Goal: Use online tool/utility: Utilize a website feature to perform a specific function

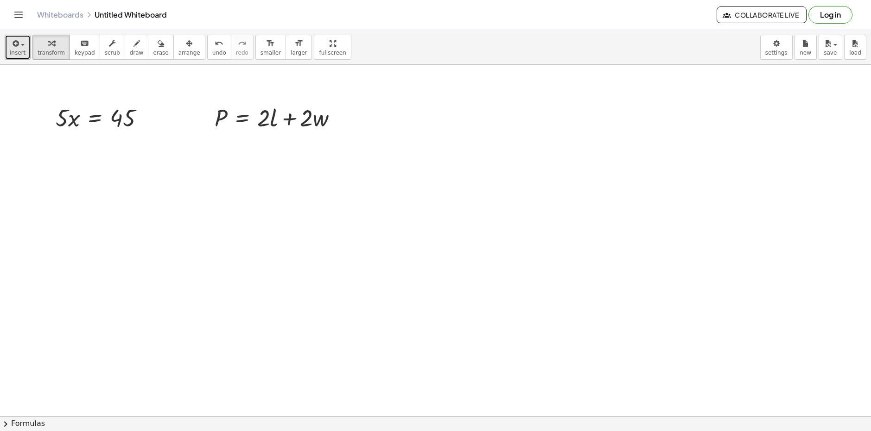
click at [19, 44] on span "button" at bounding box center [20, 44] width 2 height 6
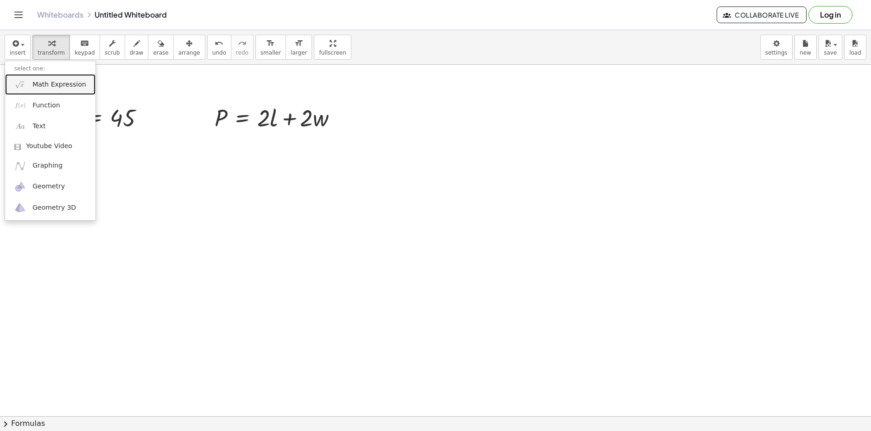
click at [49, 89] on span "Math Expression" at bounding box center [58, 84] width 53 height 9
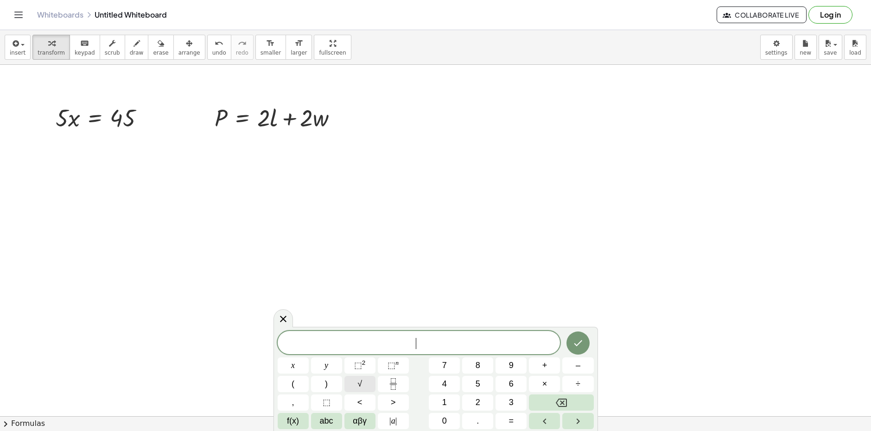
click at [352, 380] on button "√" at bounding box center [359, 384] width 31 height 16
click at [475, 403] on span "2" at bounding box center [477, 403] width 5 height 13
click at [581, 345] on icon "Done" at bounding box center [577, 342] width 11 height 11
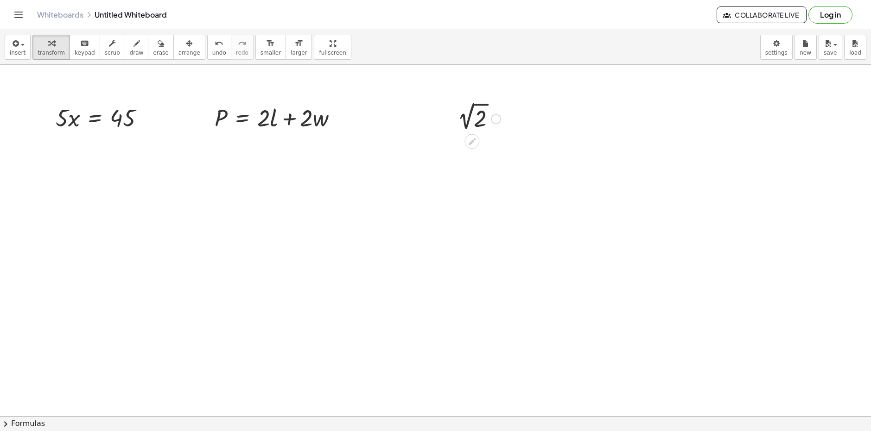
click at [480, 127] on div at bounding box center [478, 117] width 60 height 31
click at [478, 118] on div at bounding box center [480, 116] width 80 height 31
click at [21, 48] on div "button" at bounding box center [18, 43] width 16 height 11
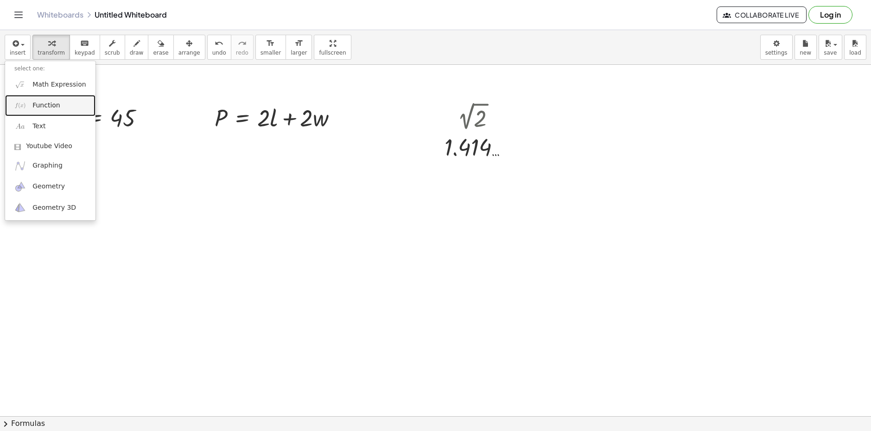
click at [32, 95] on link "Function" at bounding box center [50, 105] width 90 height 21
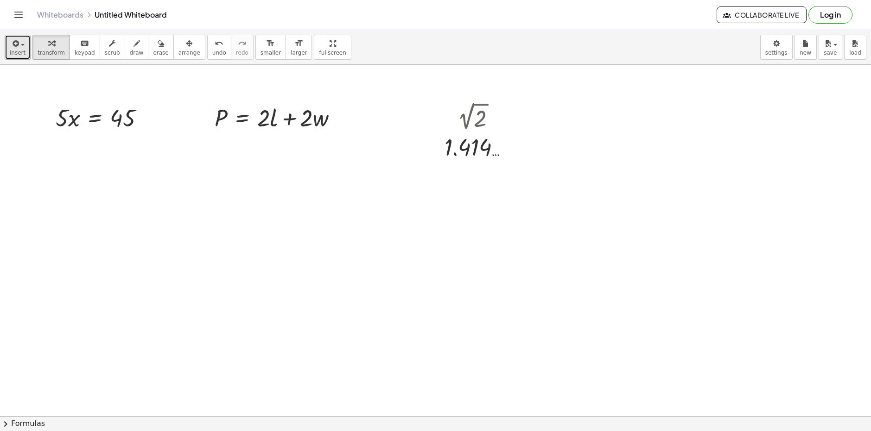
click at [13, 44] on icon "button" at bounding box center [15, 43] width 8 height 11
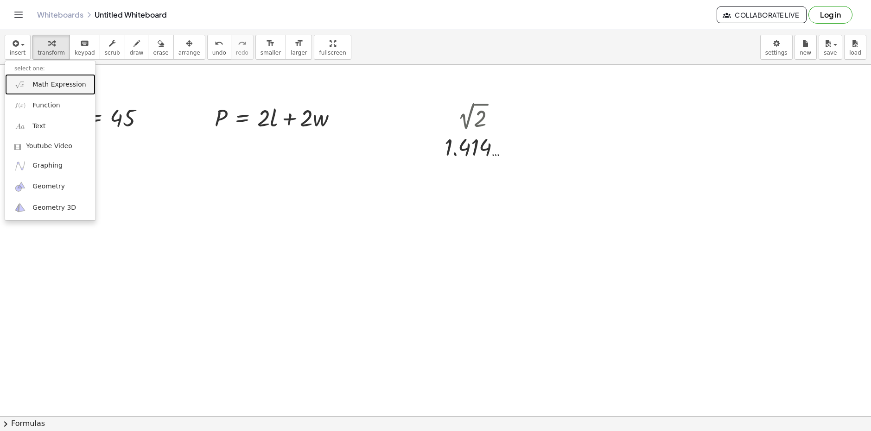
click at [41, 87] on span "Math Expression" at bounding box center [58, 84] width 53 height 9
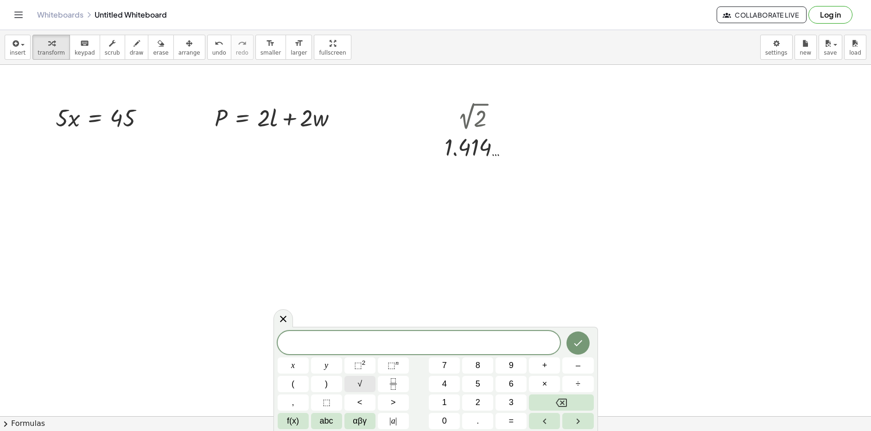
click at [364, 388] on button "√" at bounding box center [359, 384] width 31 height 16
click at [503, 386] on button "6" at bounding box center [510, 384] width 31 height 16
click at [449, 386] on button "4" at bounding box center [444, 384] width 31 height 16
click at [582, 343] on icon "Done" at bounding box center [577, 342] width 11 height 11
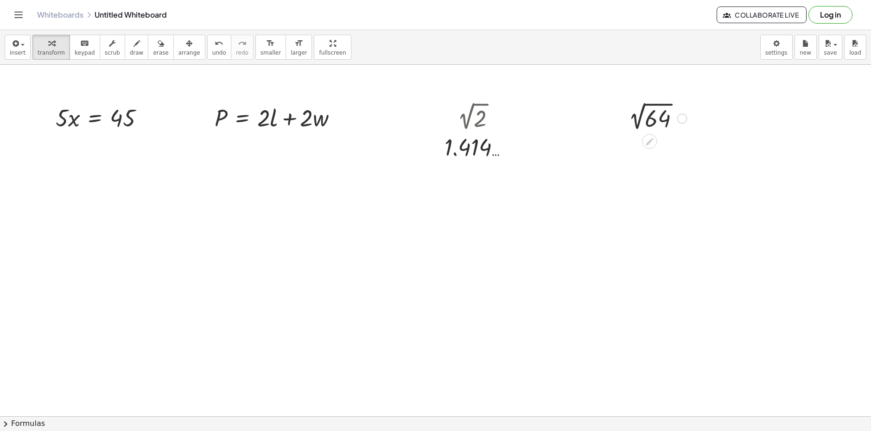
click at [661, 115] on div at bounding box center [655, 117] width 73 height 31
drag, startPoint x: 262, startPoint y: 119, endPoint x: 211, endPoint y: 120, distance: 51.4
click at [294, 121] on div at bounding box center [266, 117] width 243 height 32
drag, startPoint x: 266, startPoint y: 125, endPoint x: 281, endPoint y: 140, distance: 21.6
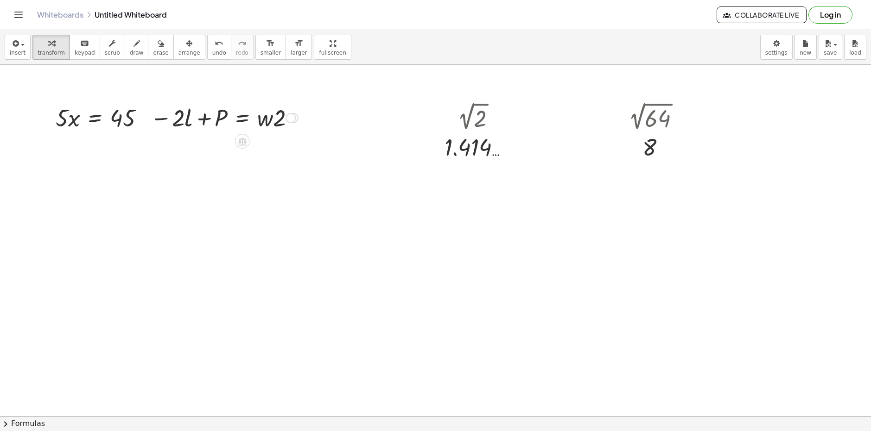
click at [256, 124] on div at bounding box center [223, 117] width 157 height 32
drag, startPoint x: 234, startPoint y: 129, endPoint x: 193, endPoint y: 145, distance: 44.9
click at [268, 118] on div at bounding box center [232, 117] width 150 height 46
click at [645, 106] on div at bounding box center [655, 117] width 73 height 31
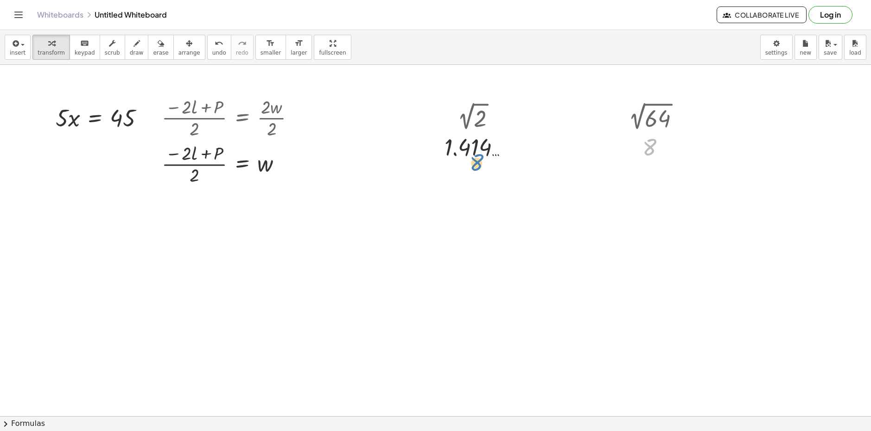
drag, startPoint x: 466, startPoint y: 147, endPoint x: 486, endPoint y: 159, distance: 23.9
drag, startPoint x: 376, startPoint y: 158, endPoint x: 463, endPoint y: 172, distance: 88.6
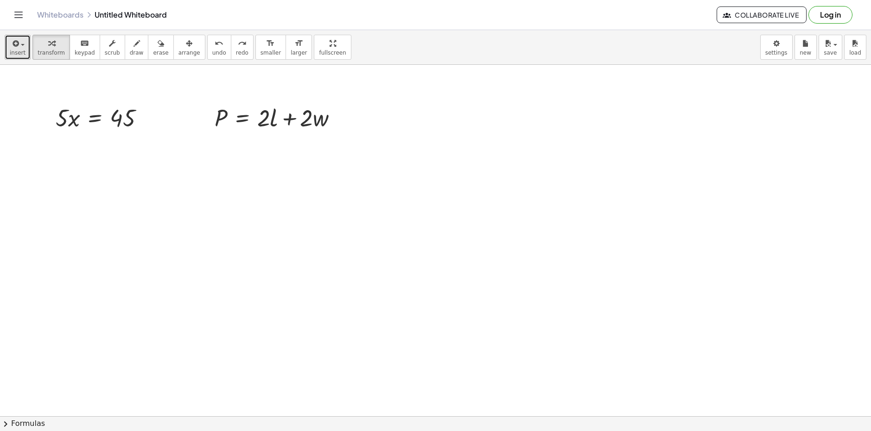
click at [14, 52] on span "insert" at bounding box center [18, 53] width 16 height 6
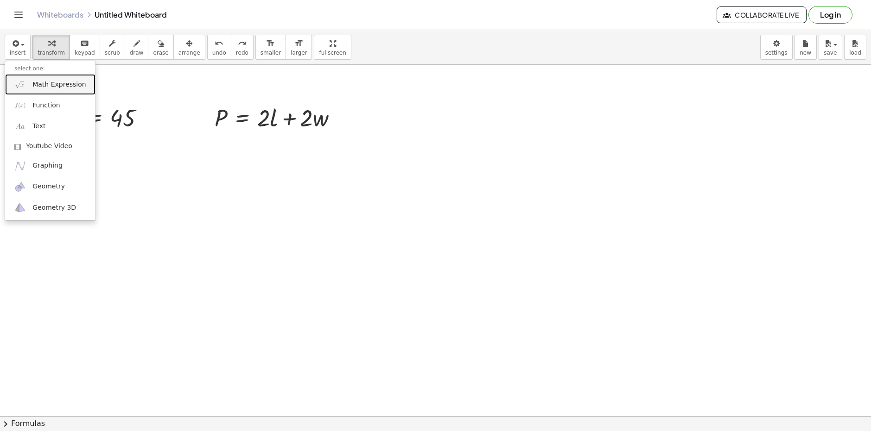
click at [41, 87] on span "Math Expression" at bounding box center [58, 84] width 53 height 9
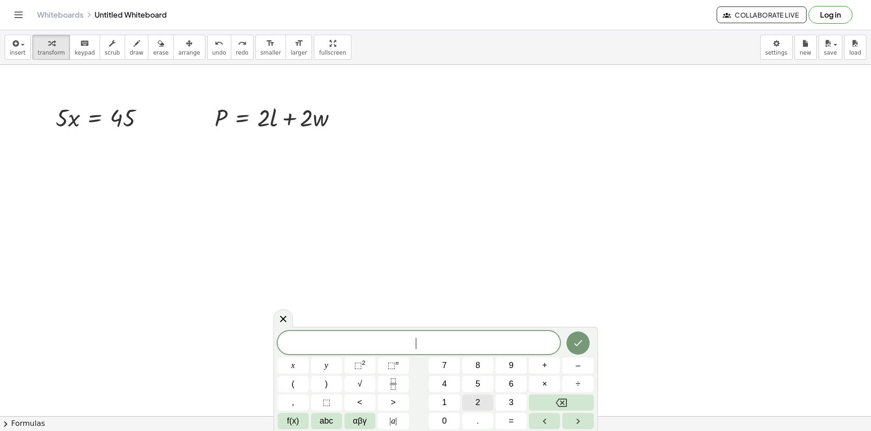
click at [475, 398] on span "2" at bounding box center [477, 403] width 5 height 13
click at [361, 385] on button "√" at bounding box center [359, 384] width 31 height 16
click at [455, 383] on button "4" at bounding box center [444, 384] width 31 height 16
click at [309, 358] on div at bounding box center [293, 366] width 31 height 16
click at [580, 347] on icon "Done" at bounding box center [577, 342] width 11 height 11
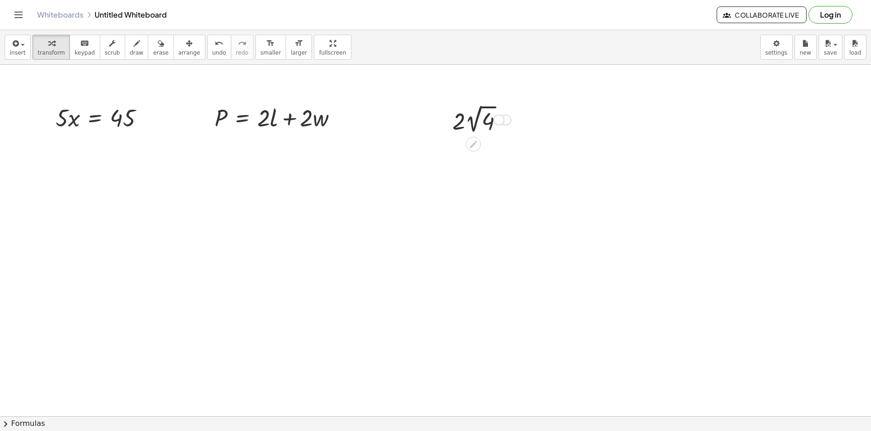
drag, startPoint x: 493, startPoint y: 120, endPoint x: 471, endPoint y: 120, distance: 21.8
click at [473, 120] on div "· 2 · 2 √ 4" at bounding box center [473, 120] width 0 height 0
click at [471, 120] on div at bounding box center [481, 119] width 67 height 34
click at [471, 120] on div at bounding box center [481, 119] width 57 height 32
click at [473, 158] on div at bounding box center [481, 152] width 67 height 32
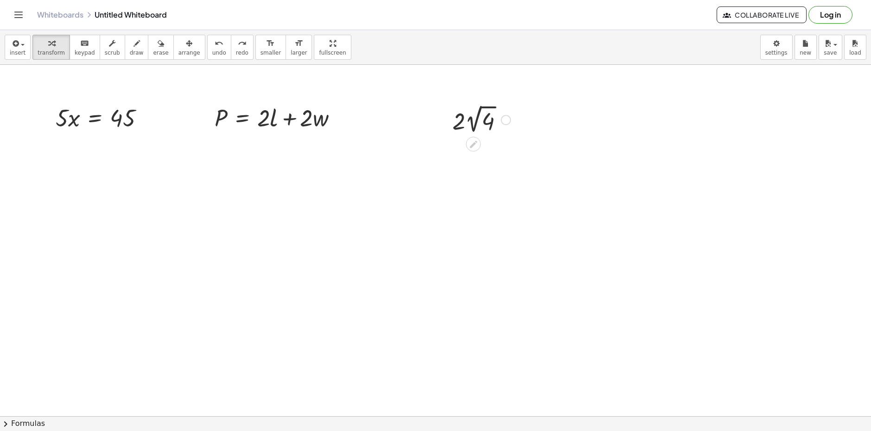
click at [486, 132] on div at bounding box center [481, 119] width 67 height 34
click at [480, 156] on div at bounding box center [481, 152] width 67 height 32
click at [13, 53] on span "insert" at bounding box center [18, 53] width 16 height 6
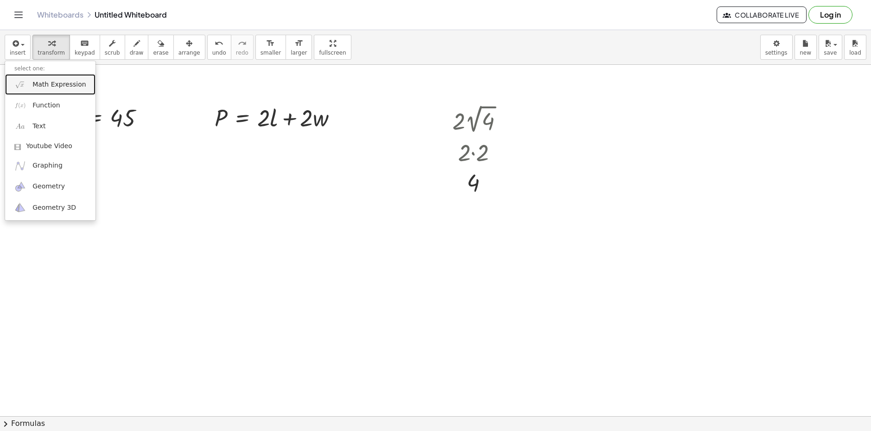
click at [49, 83] on span "Math Expression" at bounding box center [58, 84] width 53 height 9
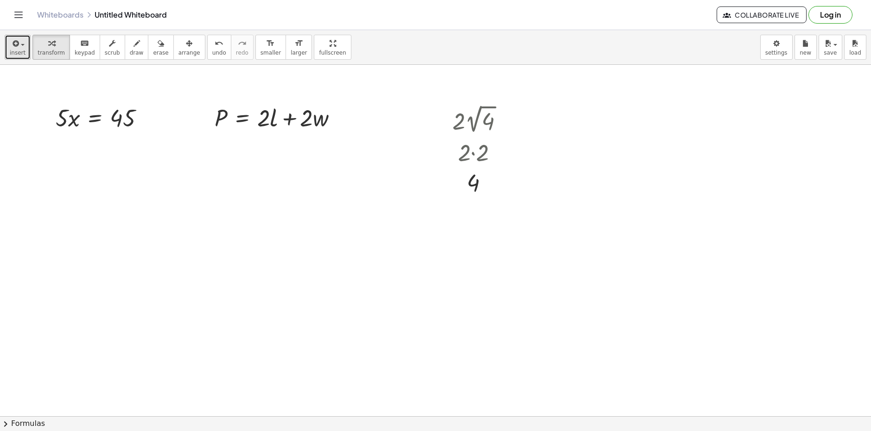
click at [26, 54] on button "insert" at bounding box center [18, 47] width 26 height 25
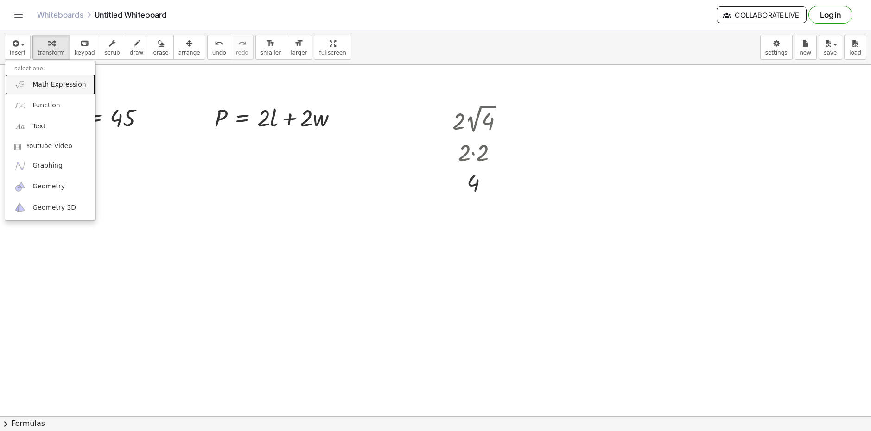
click at [56, 82] on span "Math Expression" at bounding box center [58, 84] width 53 height 9
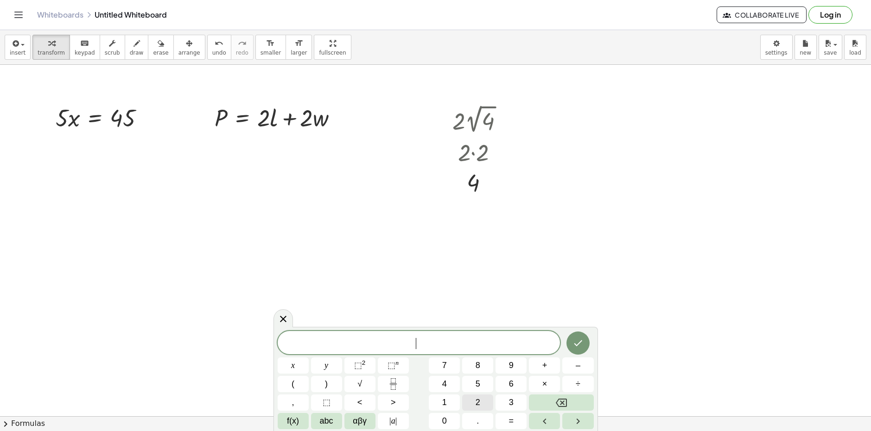
click at [471, 398] on button "2" at bounding box center [477, 403] width 31 height 16
click at [571, 338] on button "Done" at bounding box center [577, 343] width 23 height 23
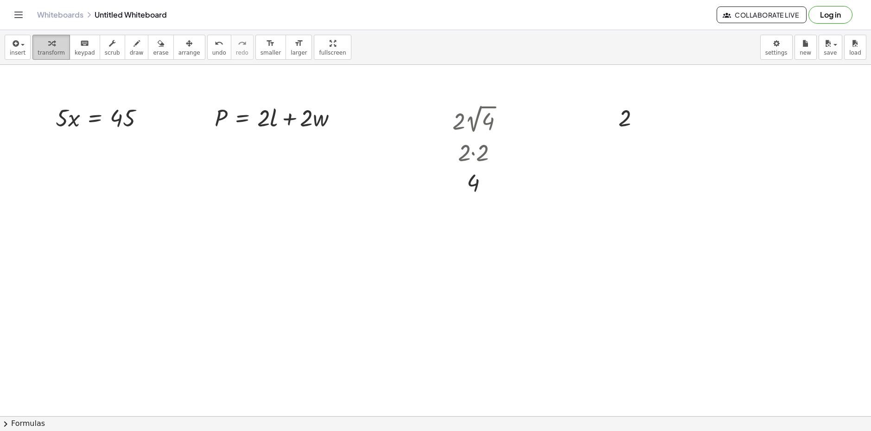
click at [41, 49] on button "transform" at bounding box center [51, 47] width 38 height 25
click at [20, 48] on div "button" at bounding box center [18, 43] width 16 height 11
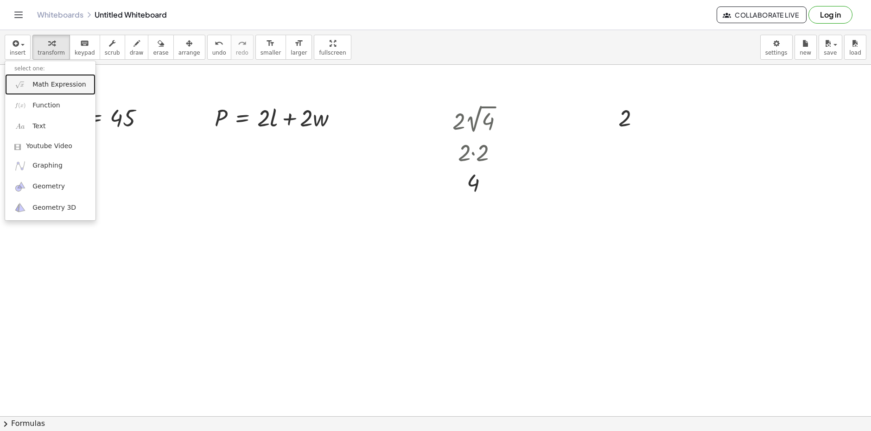
click at [61, 86] on span "Math Expression" at bounding box center [58, 84] width 53 height 9
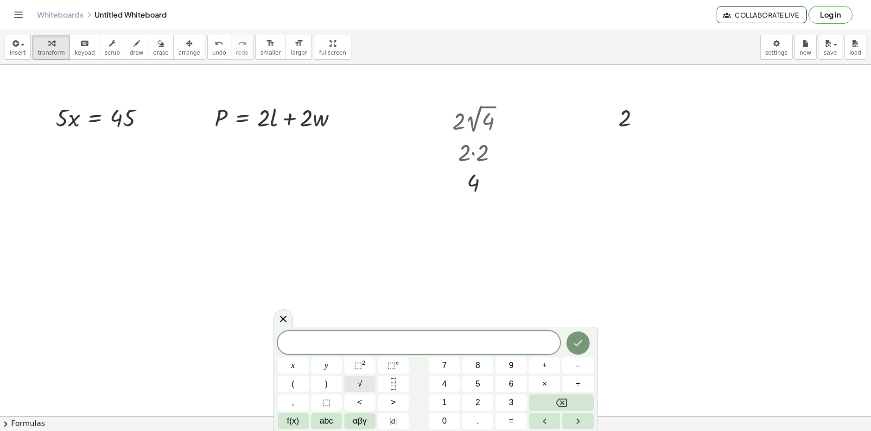
click at [358, 383] on span "√" at bounding box center [359, 384] width 5 height 13
click at [475, 400] on span "2" at bounding box center [477, 403] width 5 height 13
click at [573, 347] on icon "Done" at bounding box center [577, 342] width 11 height 11
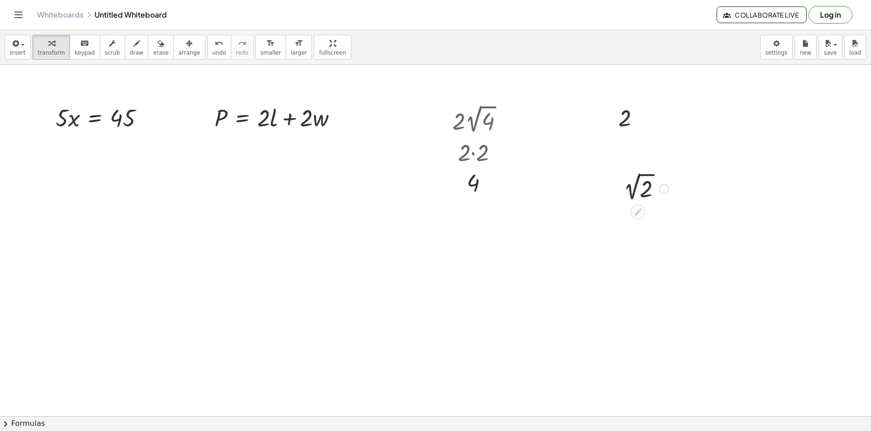
click at [637, 189] on div at bounding box center [643, 188] width 60 height 31
drag, startPoint x: 655, startPoint y: 211, endPoint x: 635, endPoint y: 214, distance: 20.6
click at [648, 211] on div at bounding box center [646, 217] width 80 height 31
click at [637, 241] on icon at bounding box center [637, 240] width 7 height 7
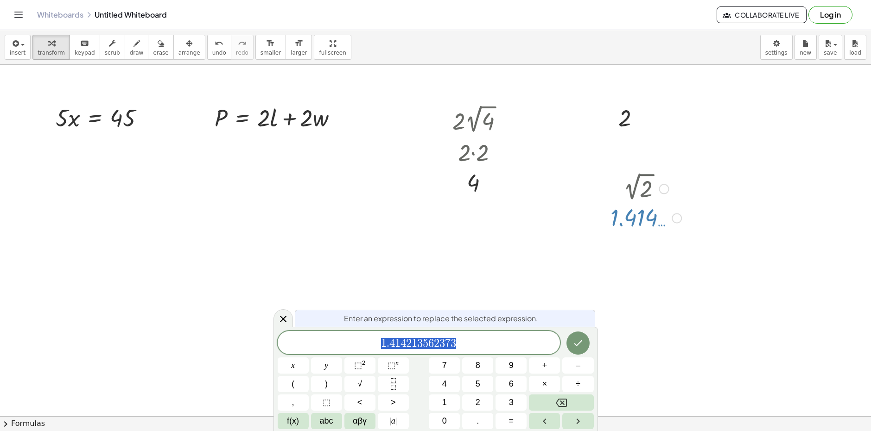
drag, startPoint x: 283, startPoint y: 319, endPoint x: 290, endPoint y: 315, distance: 8.4
click at [281, 319] on icon at bounding box center [283, 319] width 11 height 11
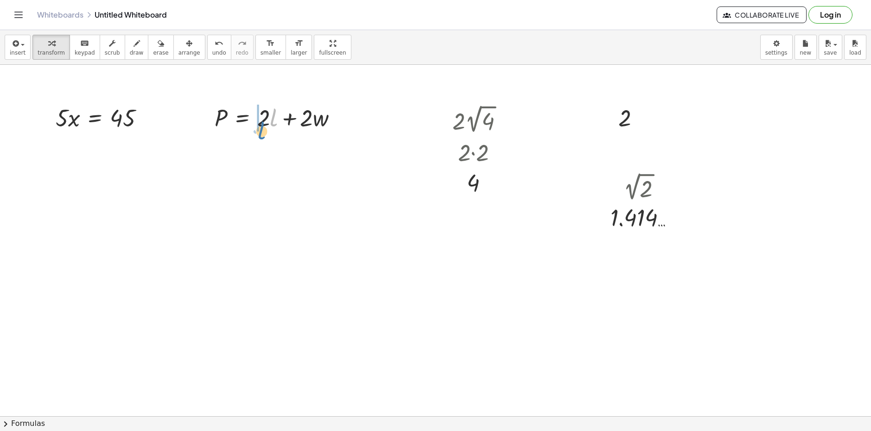
drag, startPoint x: 272, startPoint y: 122, endPoint x: 265, endPoint y: 126, distance: 7.9
click at [262, 129] on div at bounding box center [279, 117] width 139 height 32
drag, startPoint x: 265, startPoint y: 126, endPoint x: 272, endPoint y: 120, distance: 9.0
click at [272, 120] on div at bounding box center [279, 117] width 139 height 32
drag, startPoint x: 264, startPoint y: 123, endPoint x: 221, endPoint y: 141, distance: 46.7
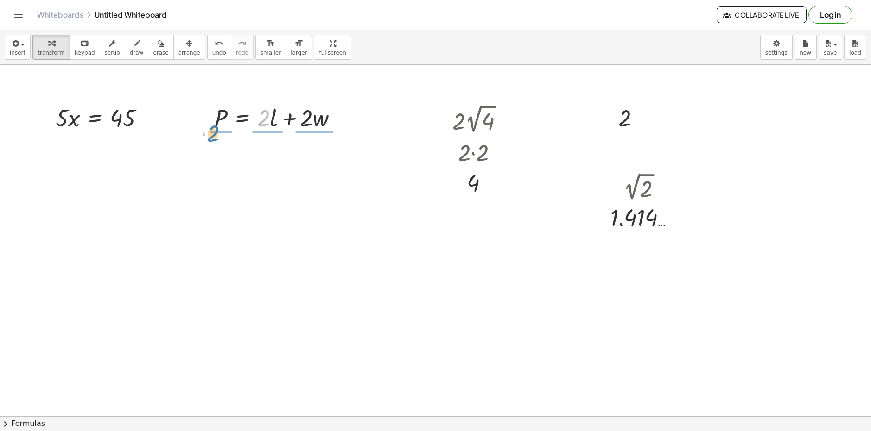
drag, startPoint x: 259, startPoint y: 118, endPoint x: 196, endPoint y: 118, distance: 62.1
click at [275, 122] on div at bounding box center [266, 117] width 243 height 32
click at [180, 118] on div at bounding box center [266, 117] width 243 height 32
click at [270, 117] on div at bounding box center [266, 117] width 243 height 32
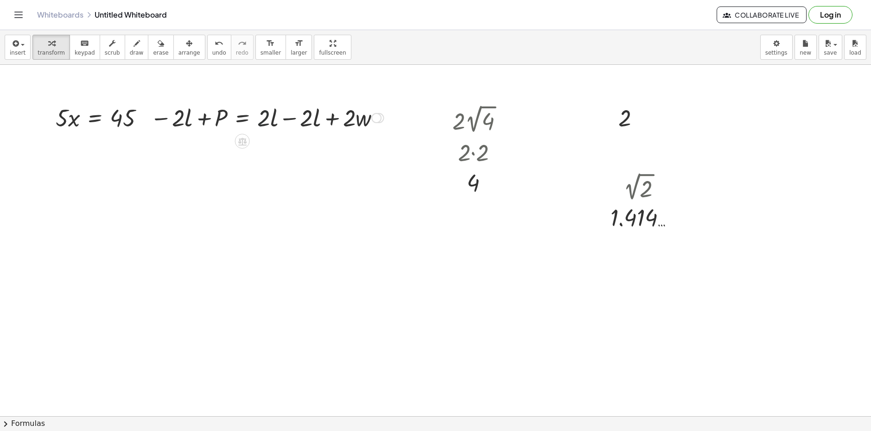
click at [296, 113] on div at bounding box center [266, 117] width 243 height 32
drag, startPoint x: 261, startPoint y: 123, endPoint x: 202, endPoint y: 146, distance: 62.6
click at [274, 116] on div at bounding box center [232, 117] width 150 height 46
click at [202, 116] on div at bounding box center [225, 117] width 136 height 46
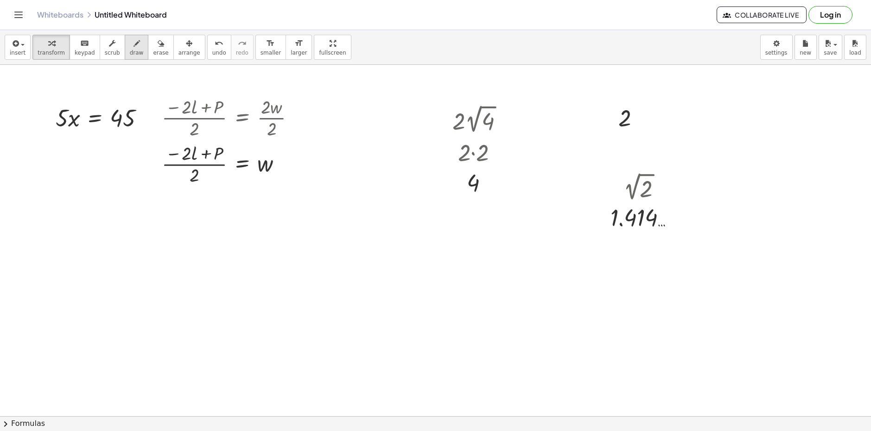
click at [131, 49] on button "draw" at bounding box center [137, 47] width 24 height 25
drag, startPoint x: 244, startPoint y: 101, endPoint x: 248, endPoint y: 288, distance: 186.8
drag, startPoint x: 244, startPoint y: 105, endPoint x: 249, endPoint y: 297, distance: 191.9
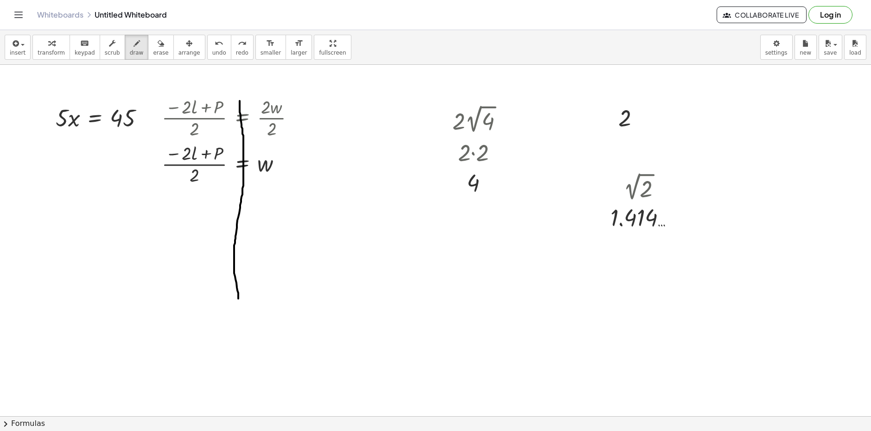
drag, startPoint x: 240, startPoint y: 108, endPoint x: 238, endPoint y: 299, distance: 190.9
click at [47, 53] on span "transform" at bounding box center [51, 53] width 27 height 6
